Goal: Book appointment/travel/reservation

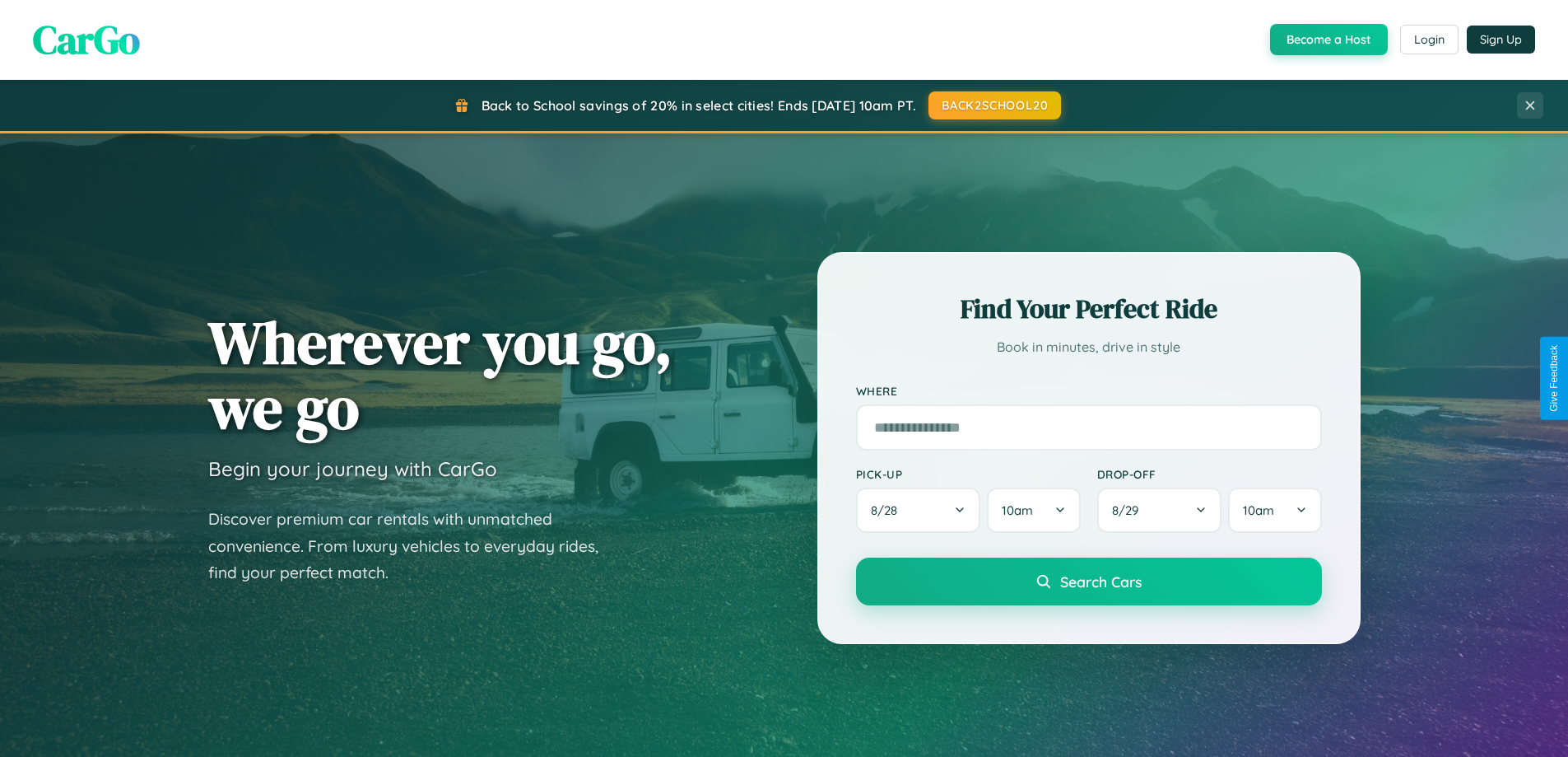
scroll to position [709, 0]
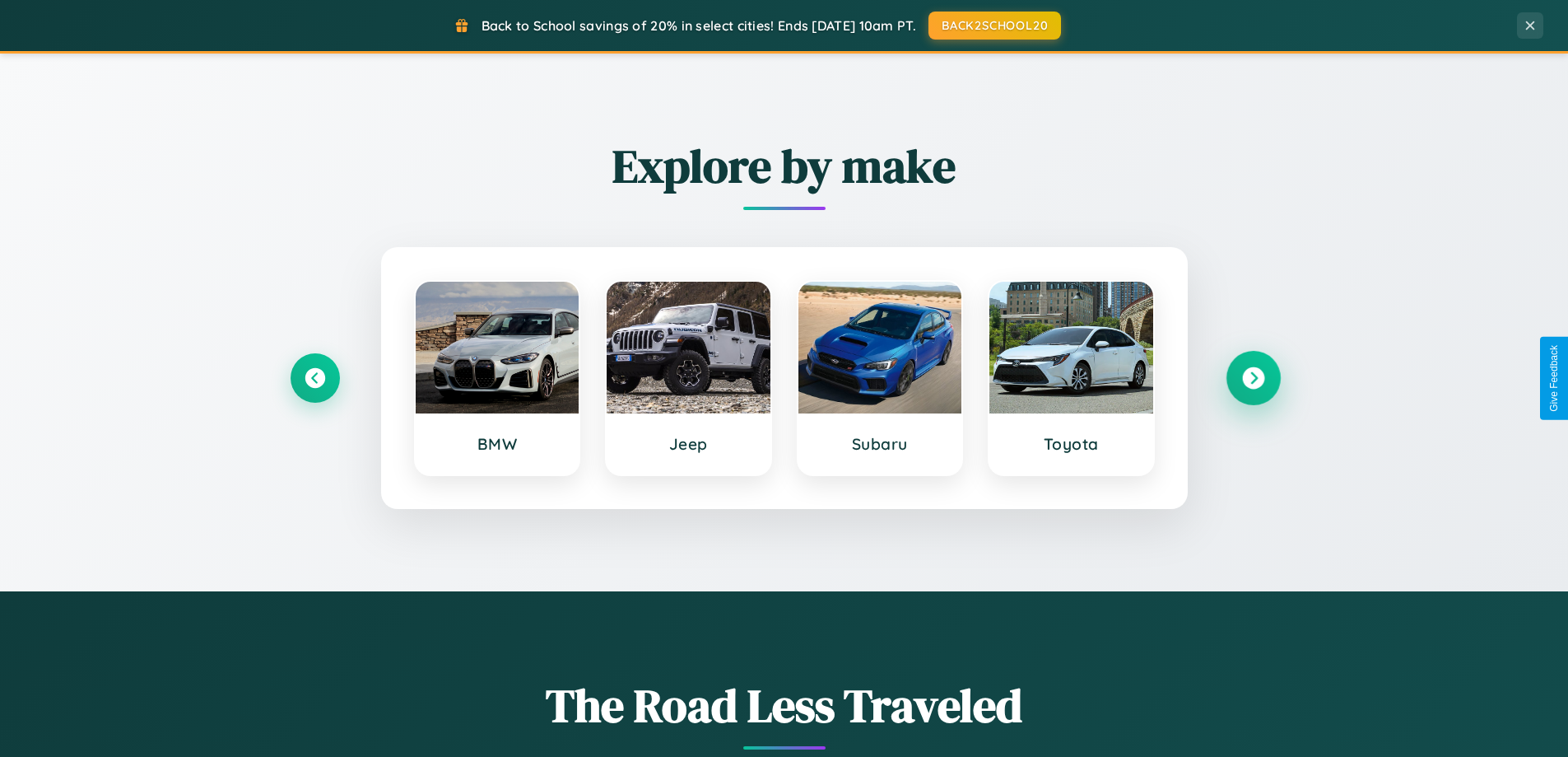
click at [1253, 378] on icon at bounding box center [1253, 378] width 22 height 22
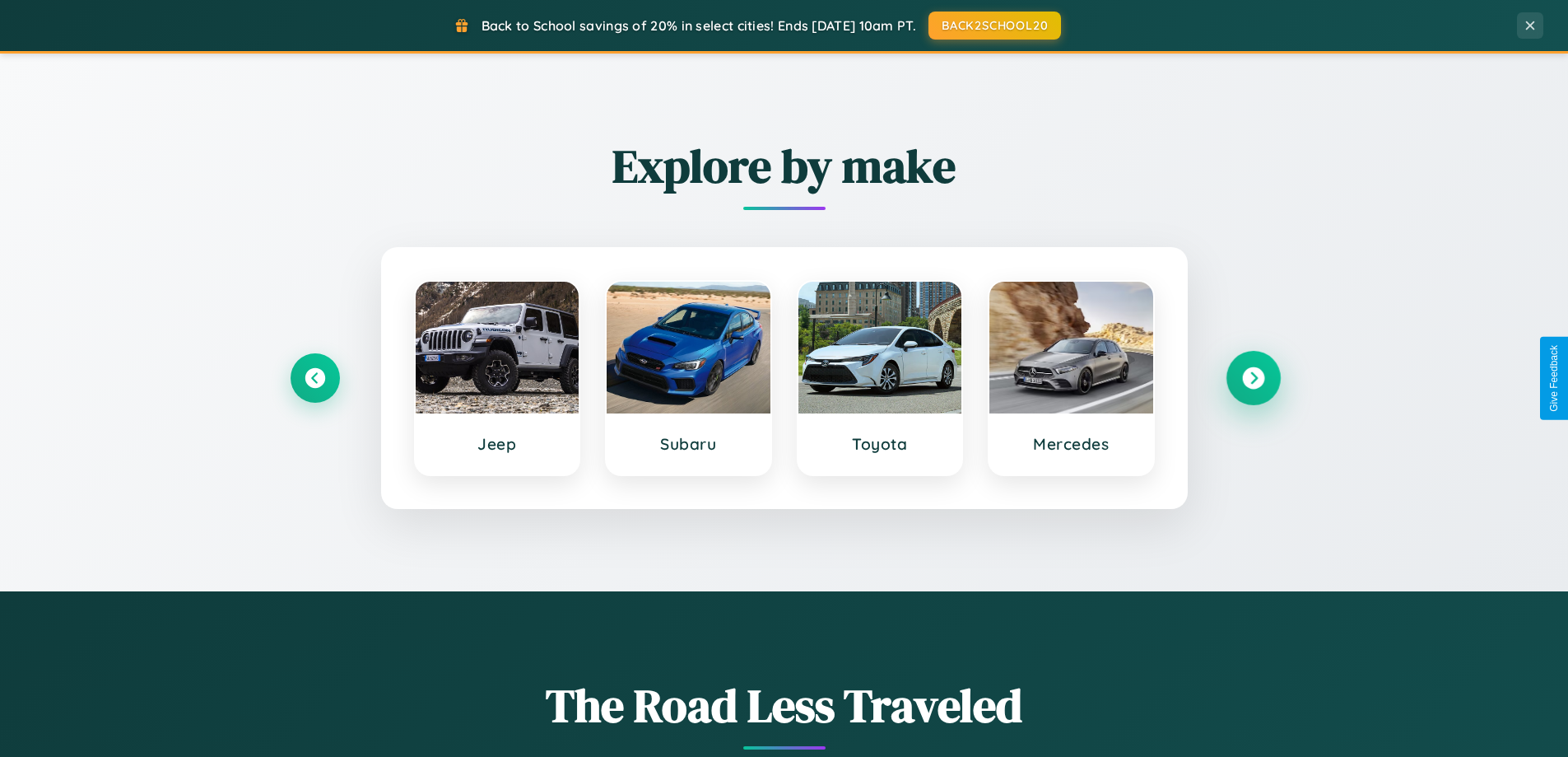
click at [1253, 378] on icon at bounding box center [1253, 378] width 22 height 22
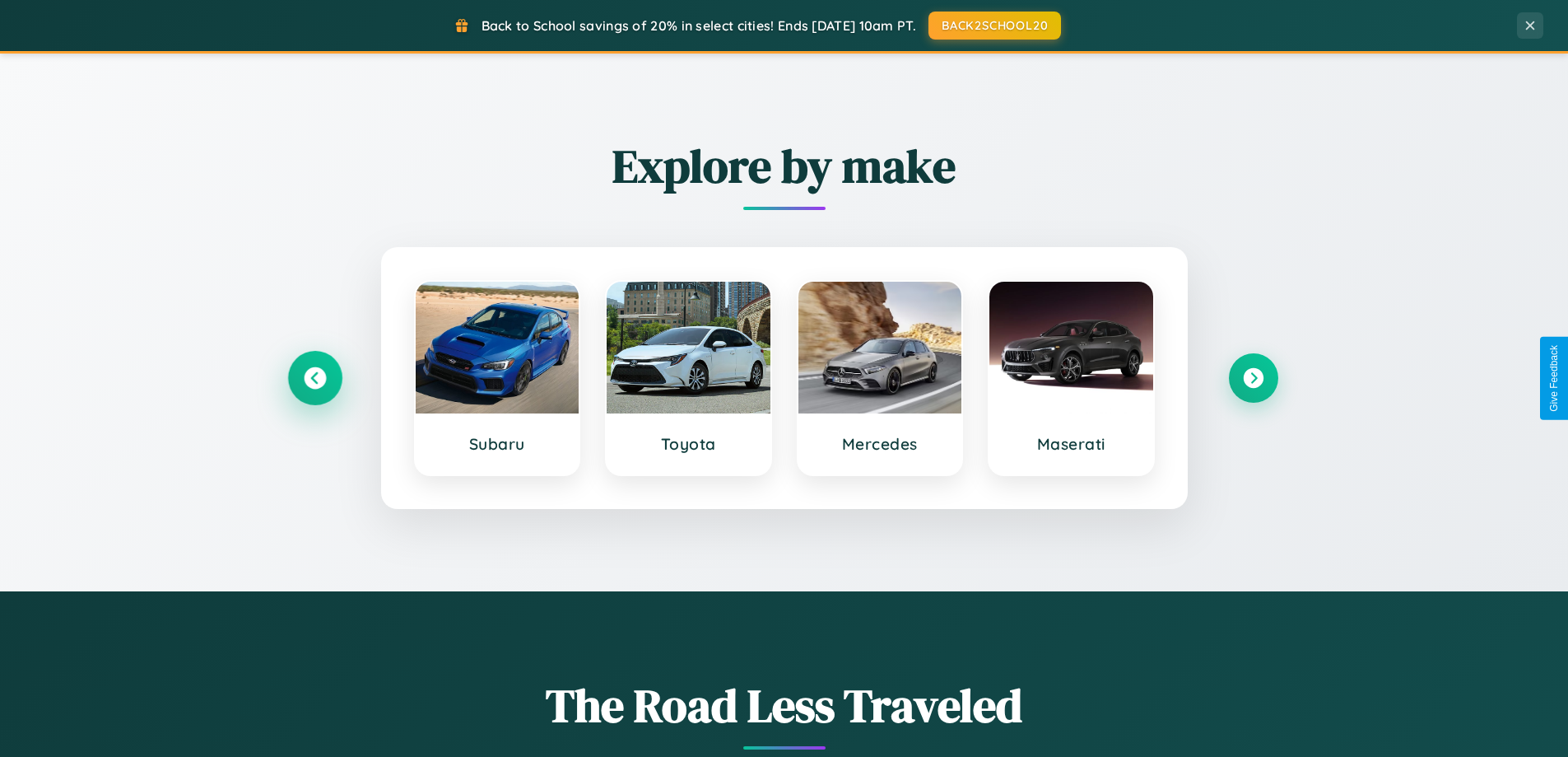
click at [314, 378] on icon at bounding box center [314, 378] width 22 height 22
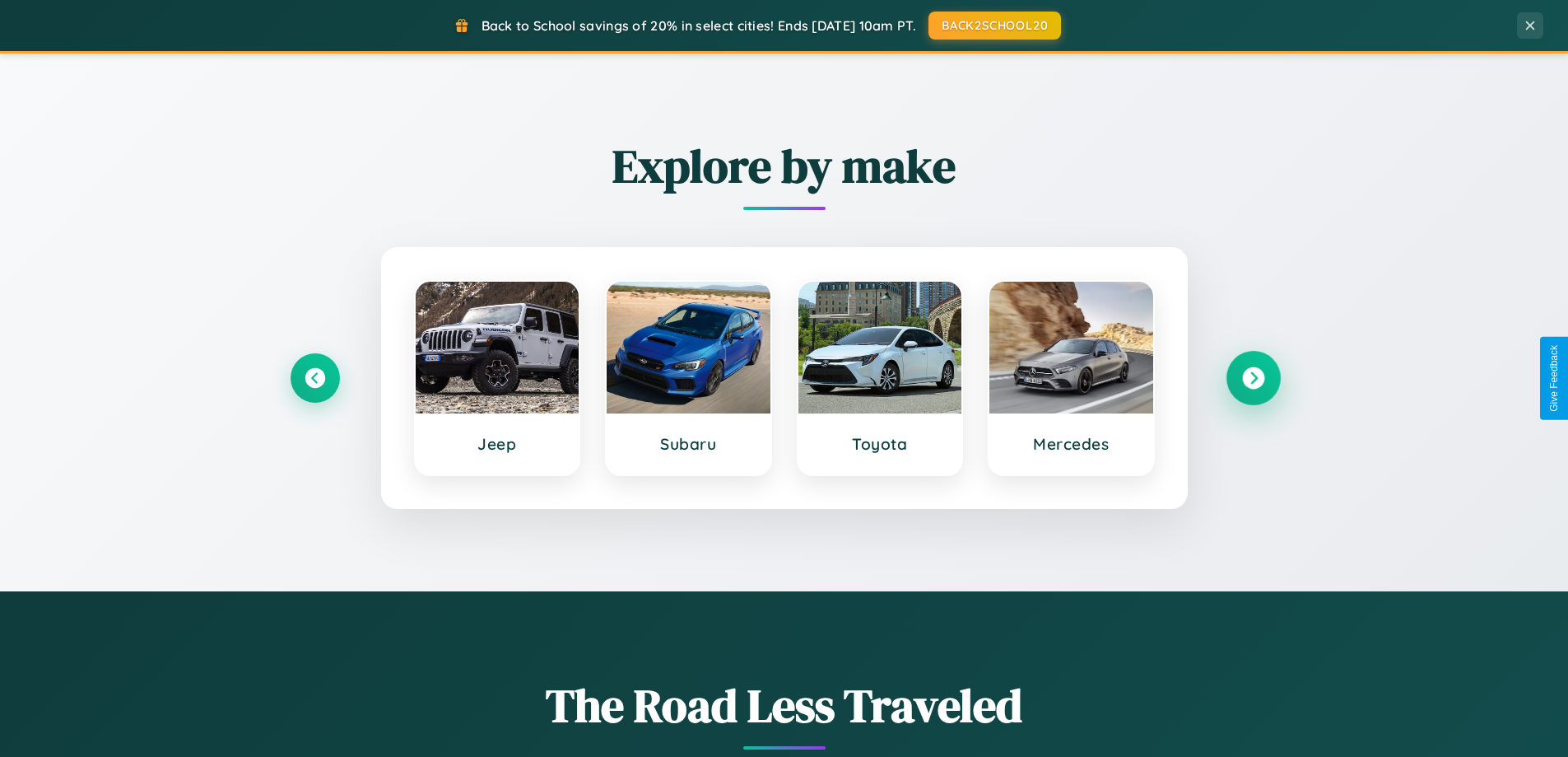
click at [1253, 378] on icon at bounding box center [1253, 378] width 22 height 22
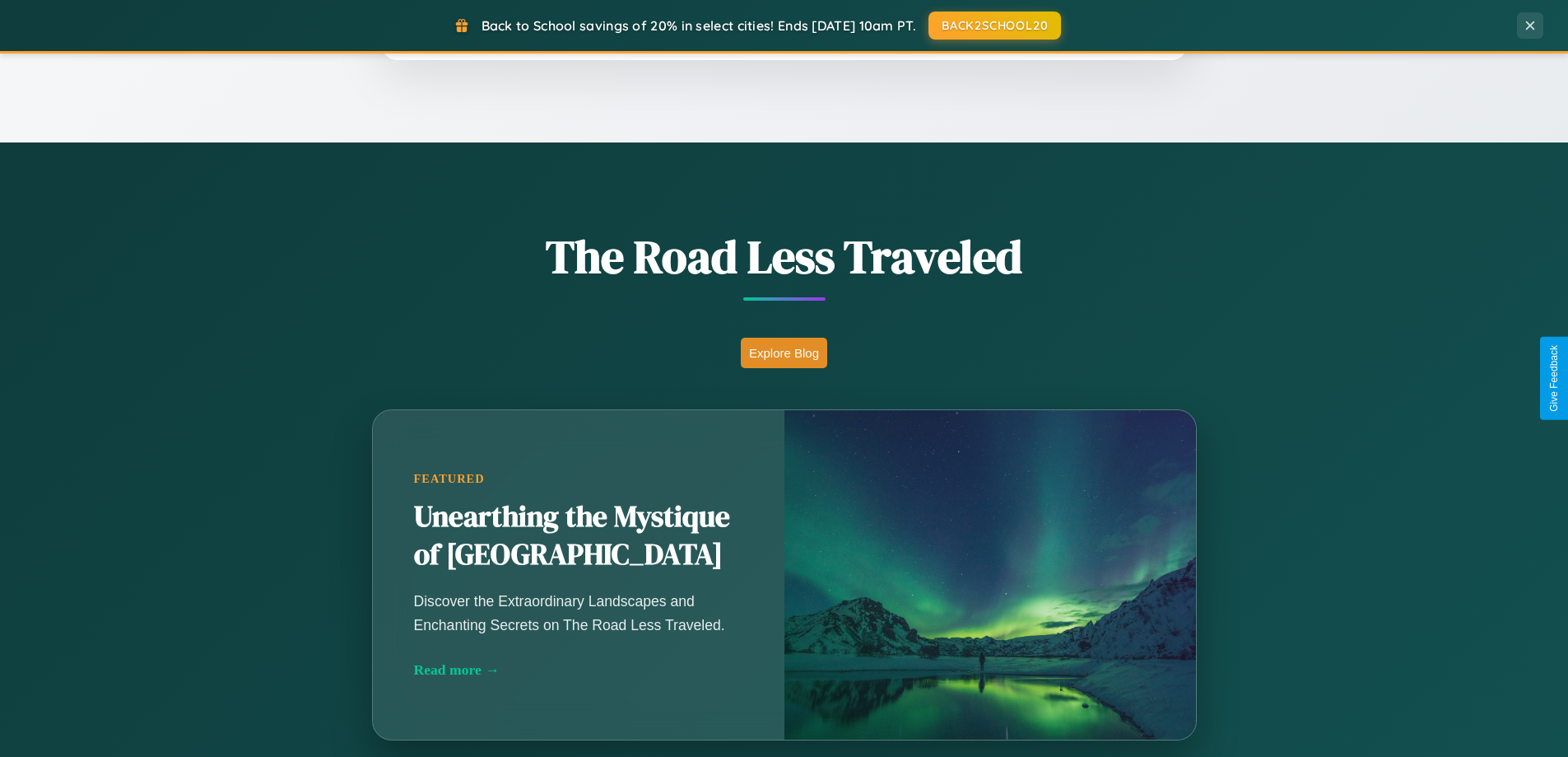
scroll to position [2646, 0]
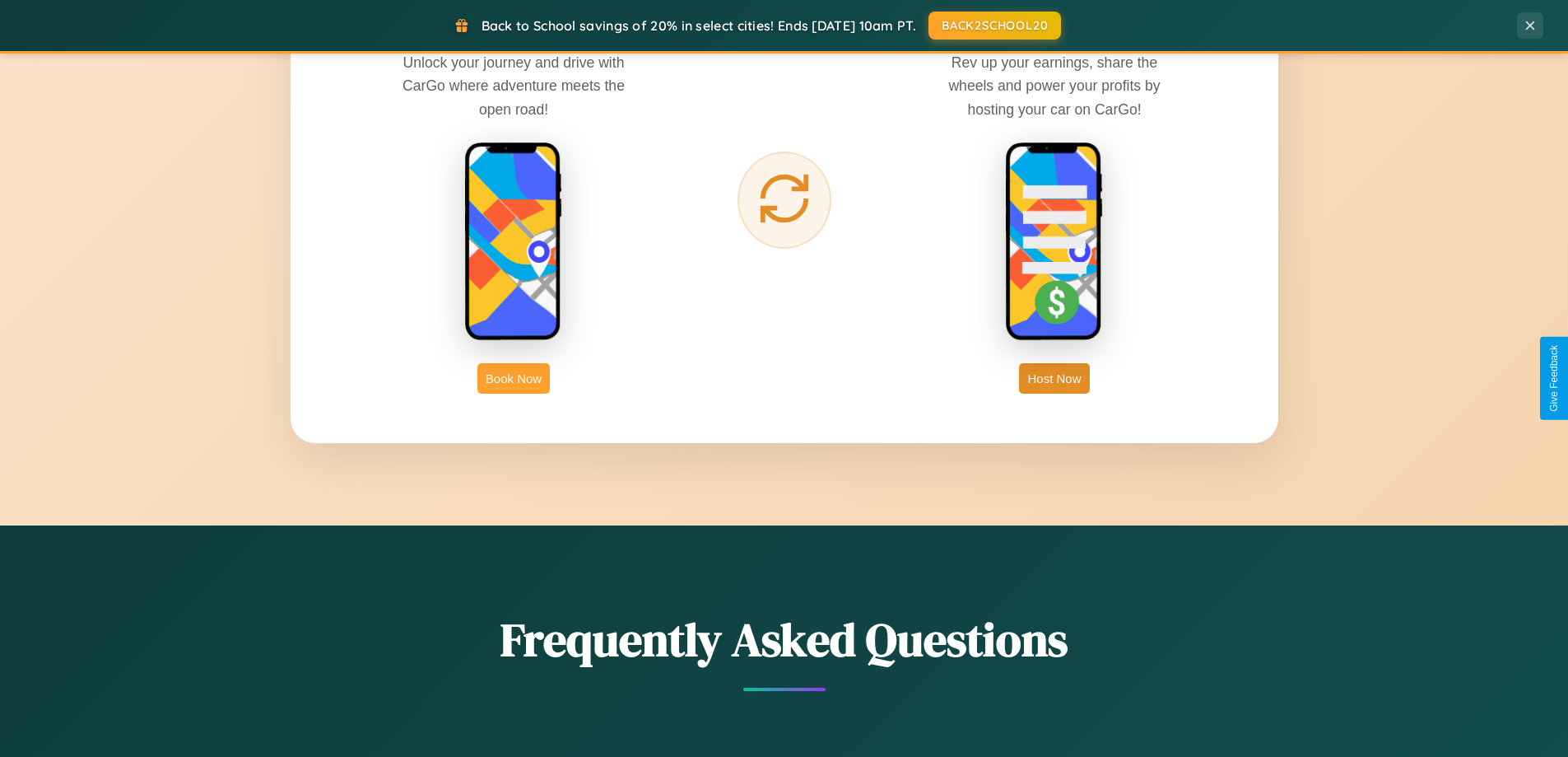
click at [514, 378] on button "Book Now" at bounding box center [514, 378] width 72 height 31
